Goal: Ask a question

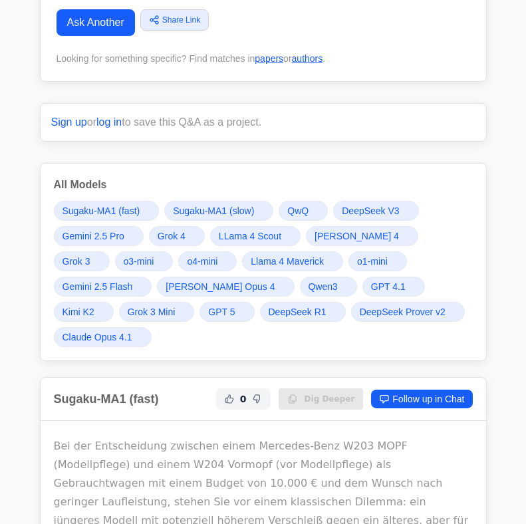
click at [447, 110] on div "Sign up or log in to save this Q&A as a project." at bounding box center [263, 121] width 447 height 39
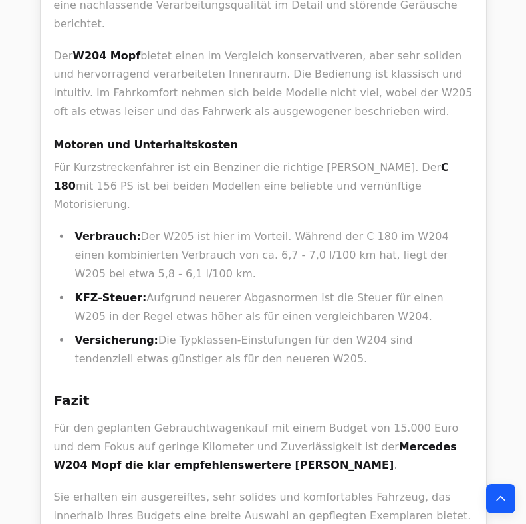
scroll to position [2128, 0]
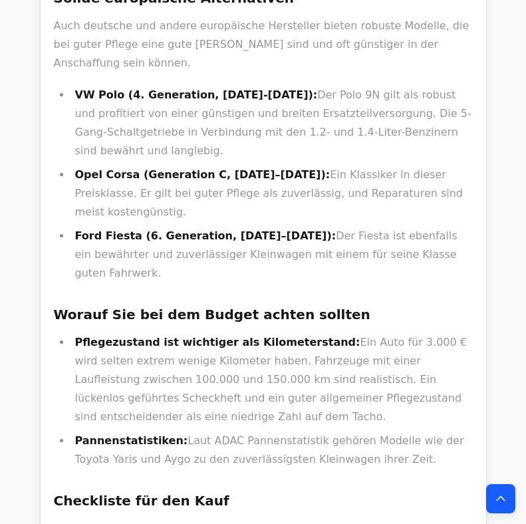
scroll to position [1170, 0]
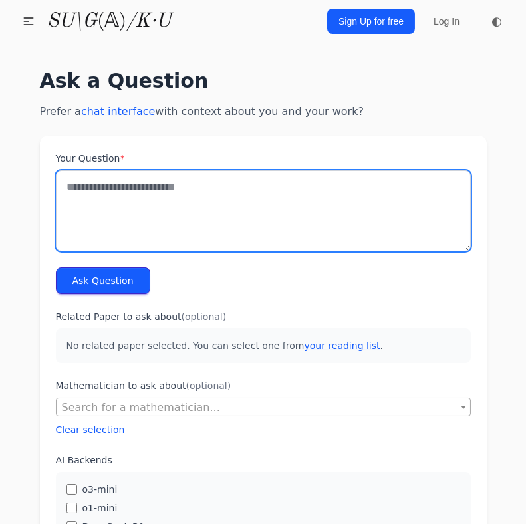
click at [363, 198] on textarea "Your Question *" at bounding box center [263, 210] width 415 height 81
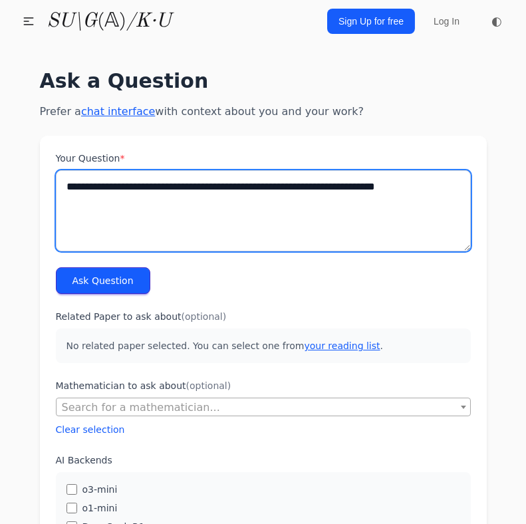
type textarea "**********"
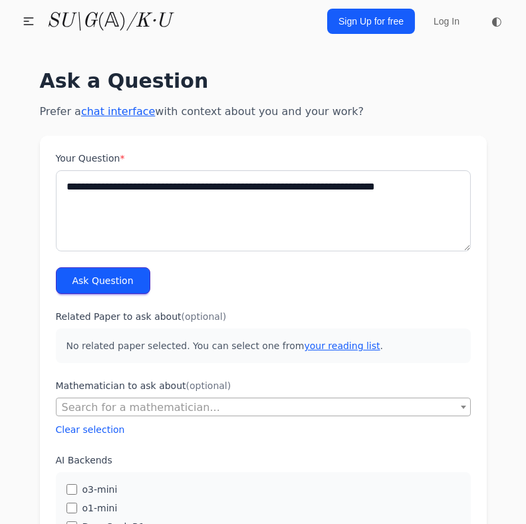
click at [78, 285] on button "Ask Question" at bounding box center [103, 280] width 94 height 27
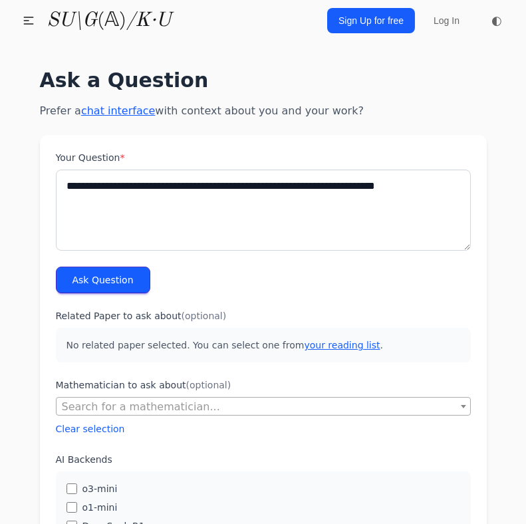
scroll to position [84, 0]
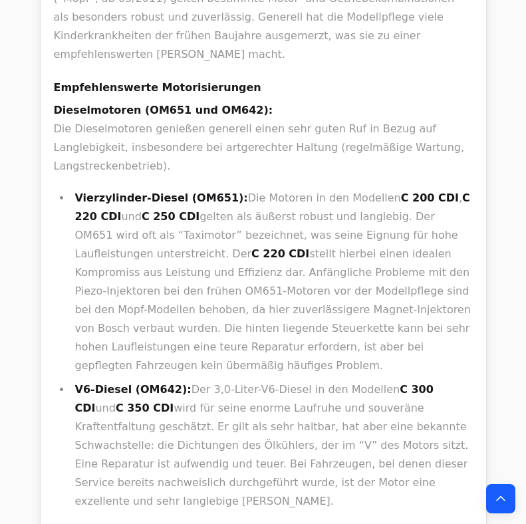
scroll to position [745, 0]
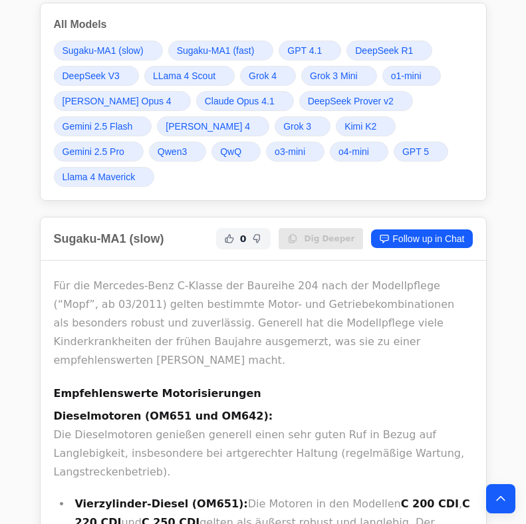
click at [269, 75] on span "Grok 4" at bounding box center [263, 75] width 28 height 13
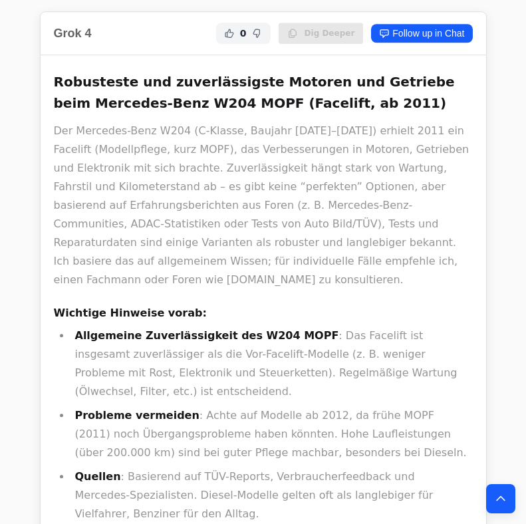
scroll to position [10138, 0]
